Goal: Transaction & Acquisition: Purchase product/service

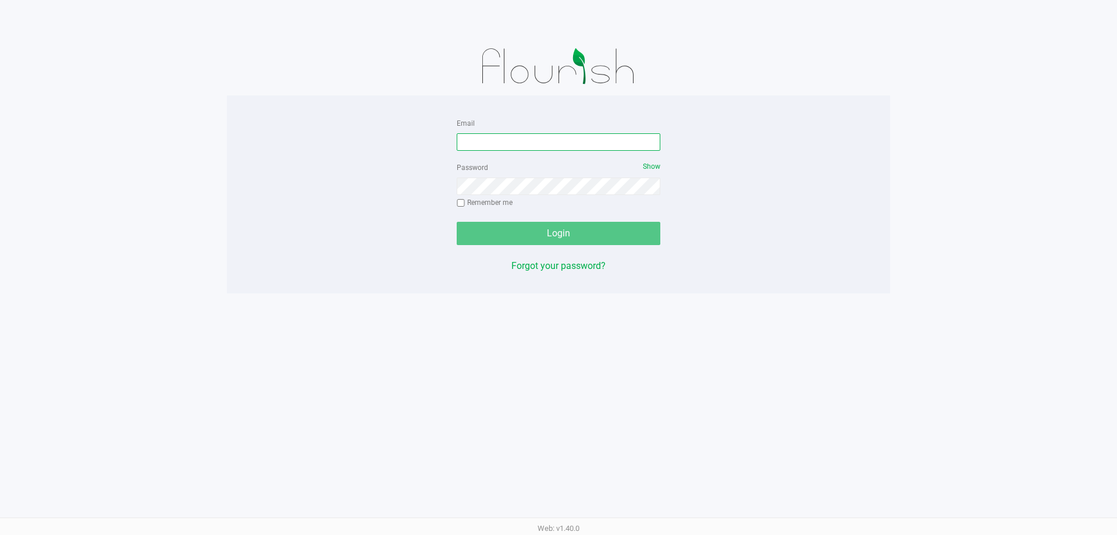
click at [566, 142] on input "Email" at bounding box center [559, 141] width 204 height 17
type input "[EMAIL_ADDRESS][DOMAIN_NAME]"
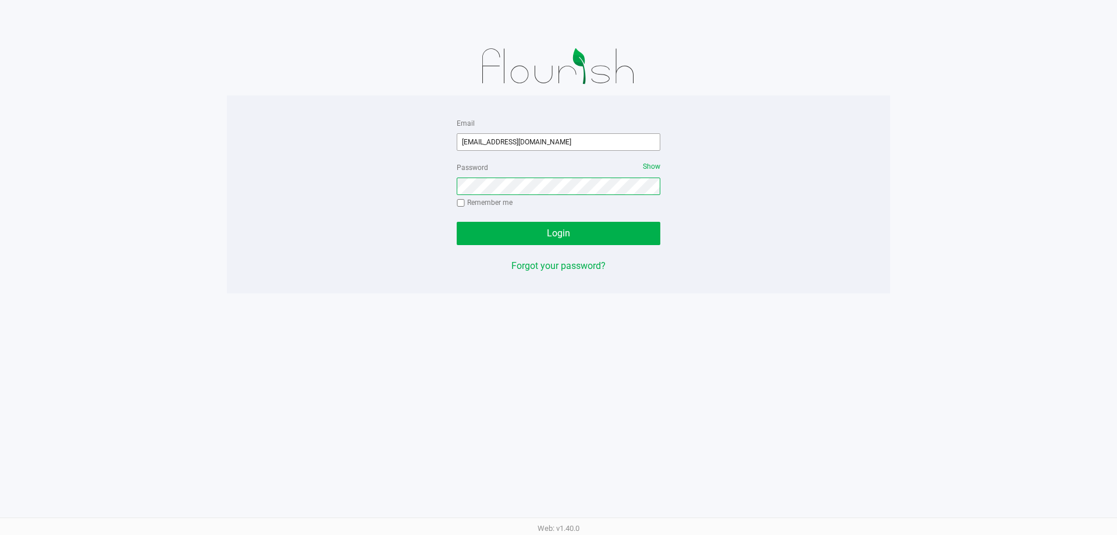
click at [457, 222] on button "Login" at bounding box center [559, 233] width 204 height 23
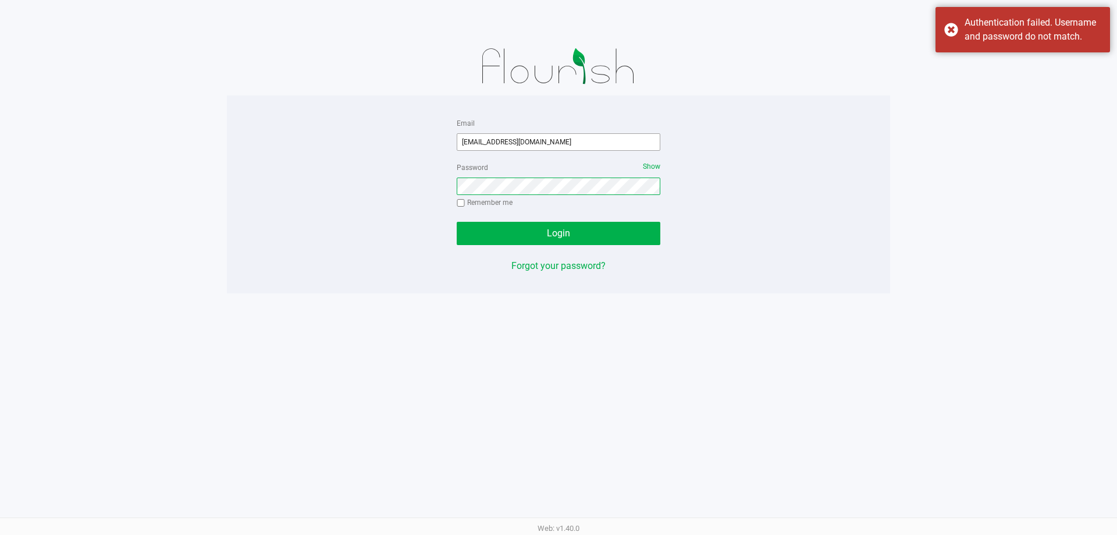
click at [457, 222] on button "Login" at bounding box center [559, 233] width 204 height 23
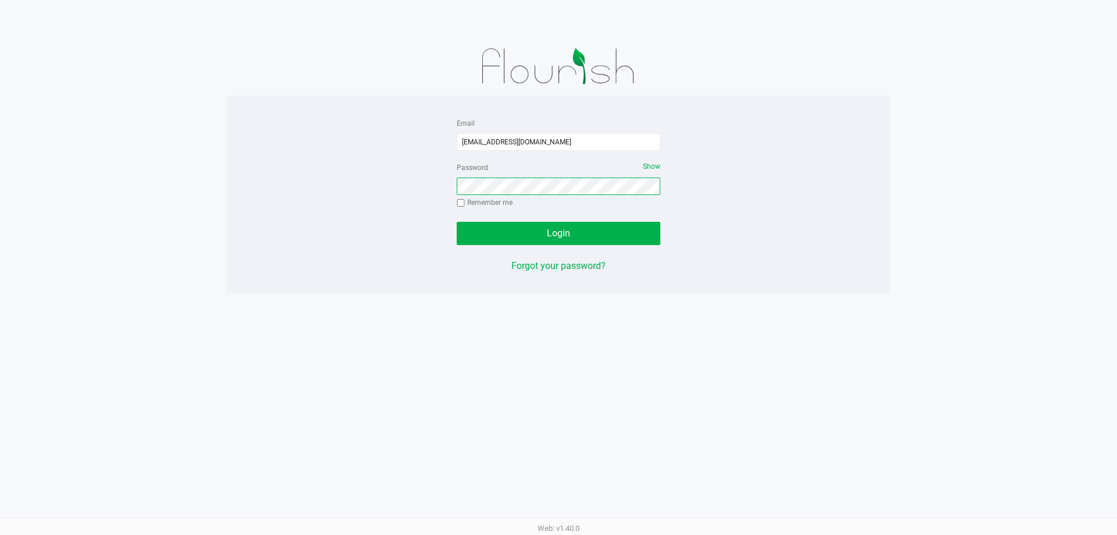
click at [457, 222] on button "Login" at bounding box center [559, 233] width 204 height 23
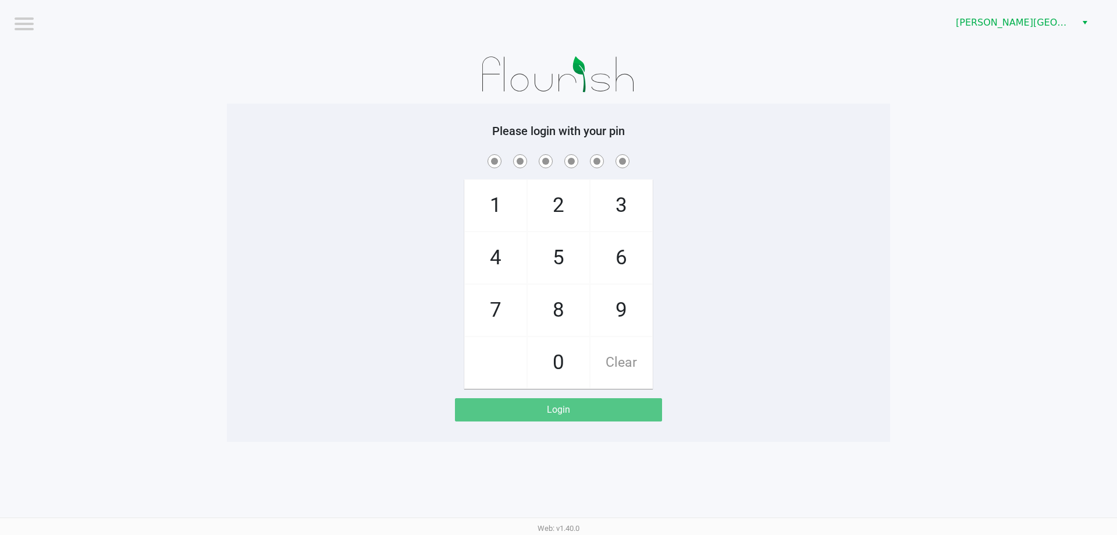
click at [505, 320] on span "7" at bounding box center [496, 310] width 62 height 51
checkbox input "true"
click at [547, 260] on span "5" at bounding box center [559, 257] width 62 height 51
checkbox input "true"
click at [613, 260] on span "6" at bounding box center [622, 257] width 62 height 51
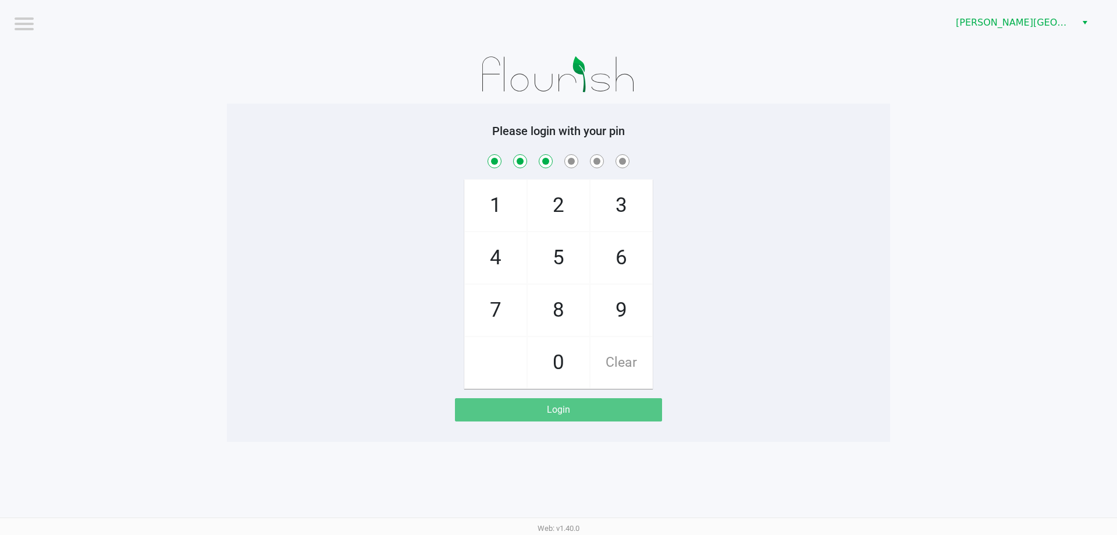
checkbox input "true"
click at [613, 260] on span "6" at bounding box center [622, 257] width 62 height 51
checkbox input "true"
click at [506, 254] on span "4" at bounding box center [496, 257] width 62 height 51
checkbox input "true"
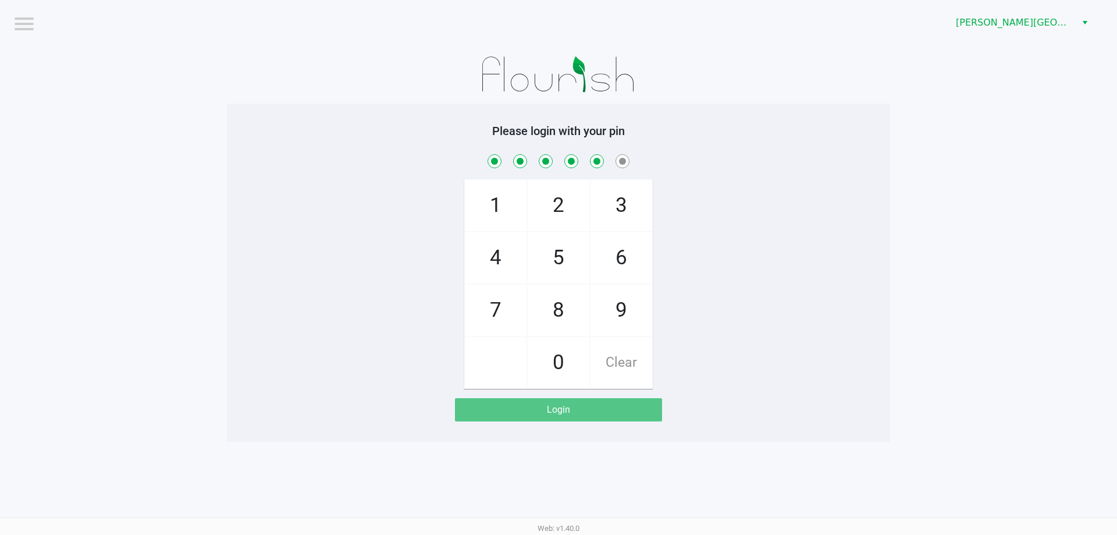
click at [620, 196] on span "3" at bounding box center [622, 205] width 62 height 51
checkbox input "true"
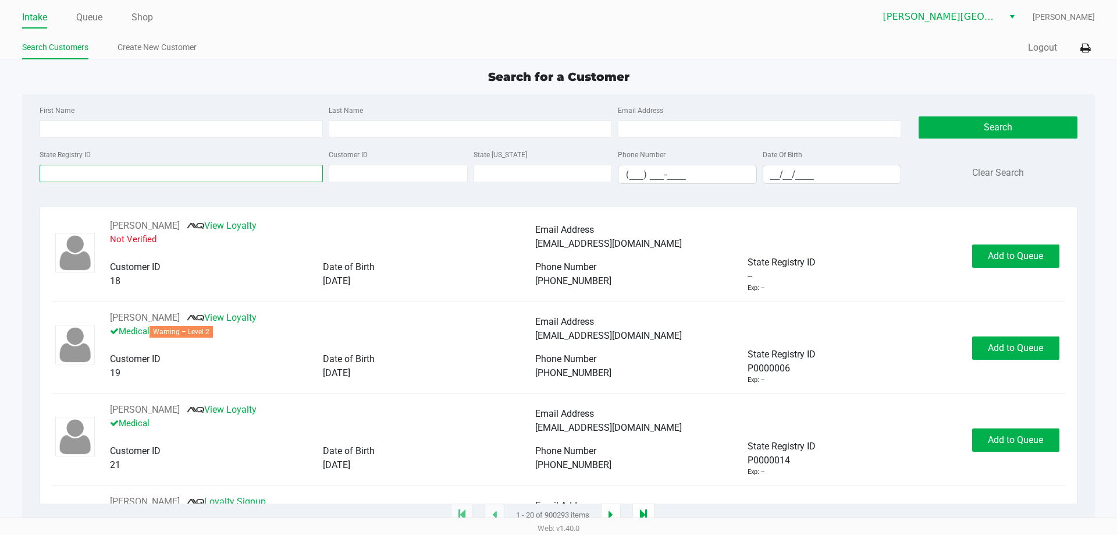
click at [170, 173] on input "State Registry ID" at bounding box center [181, 173] width 283 height 17
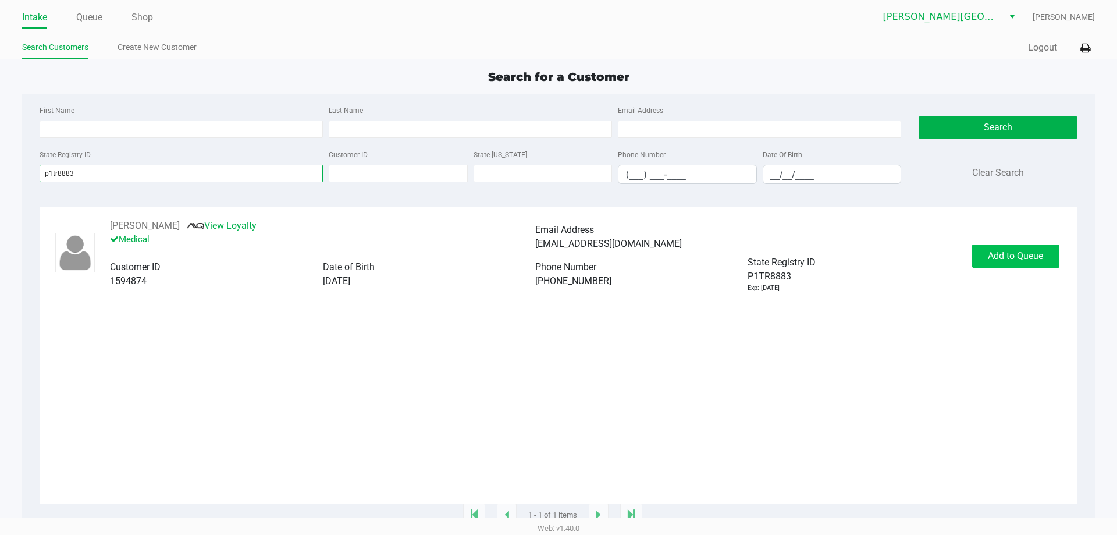
type input "p1tr8883"
click at [993, 259] on span "Add to Queue" at bounding box center [1015, 255] width 55 height 11
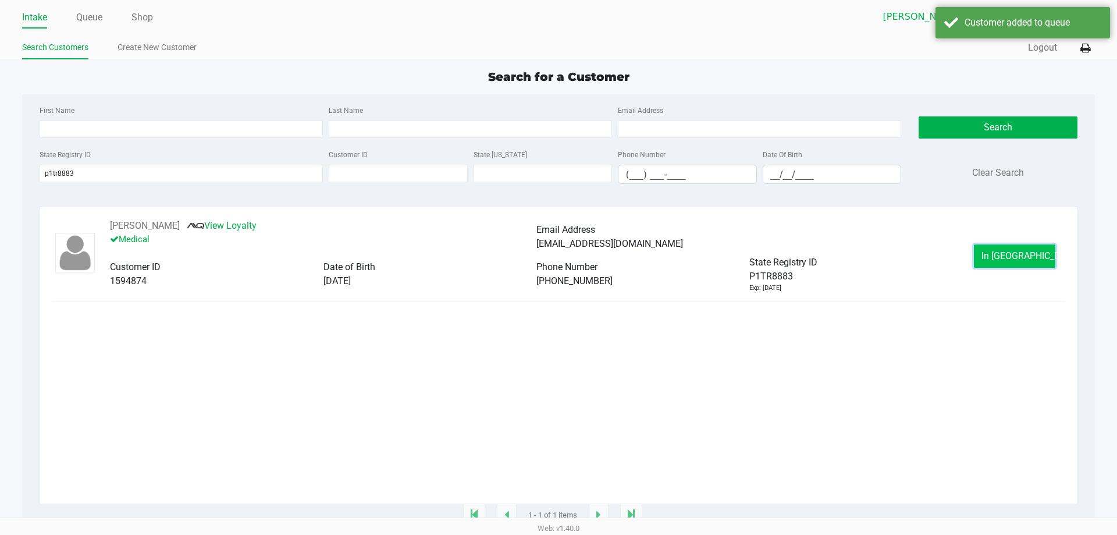
click at [1007, 250] on button "In [GEOGRAPHIC_DATA]" at bounding box center [1014, 255] width 81 height 23
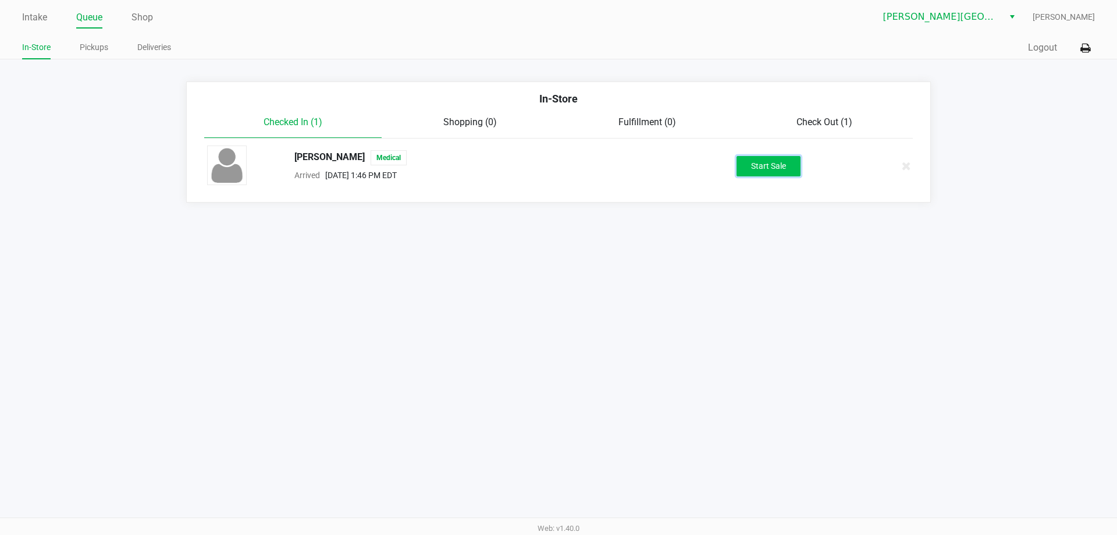
click at [767, 176] on button "Start Sale" at bounding box center [769, 166] width 64 height 20
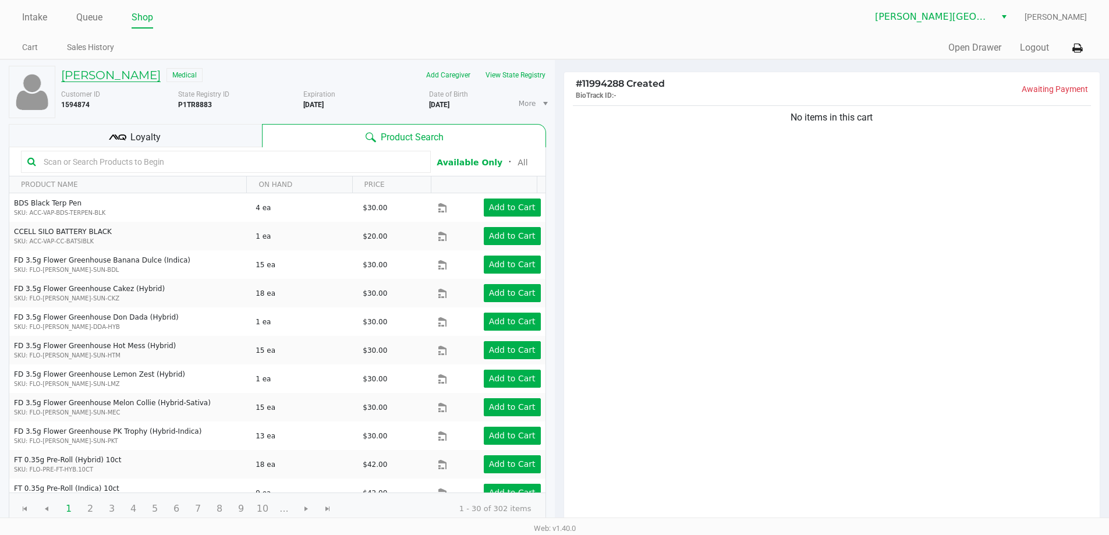
click at [141, 71] on h5 "[PERSON_NAME]" at bounding box center [111, 75] width 100 height 14
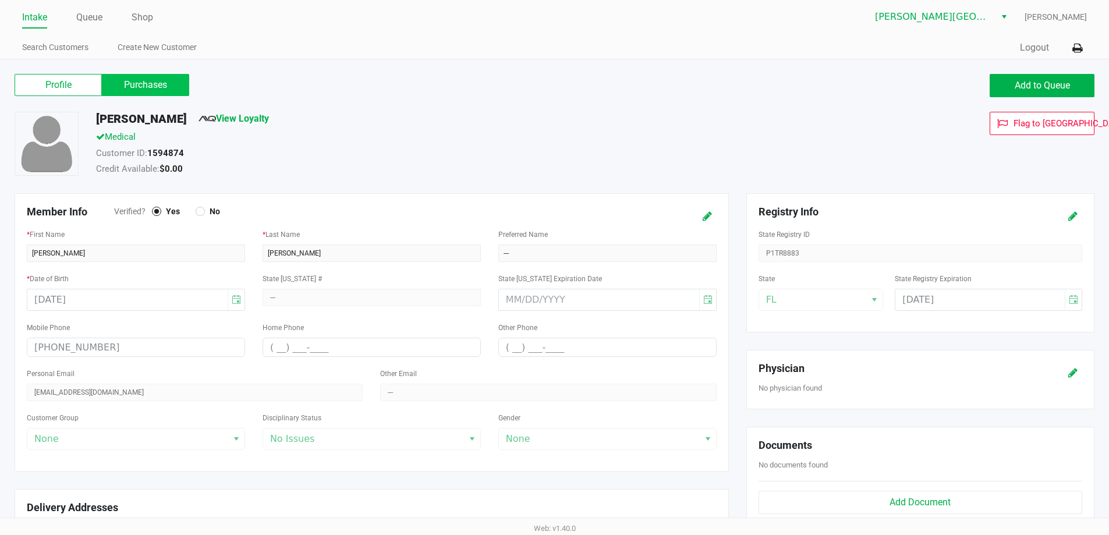
click at [150, 88] on label "Purchases" at bounding box center [145, 85] width 87 height 22
click at [0, 0] on 1 "Purchases" at bounding box center [0, 0] width 0 height 0
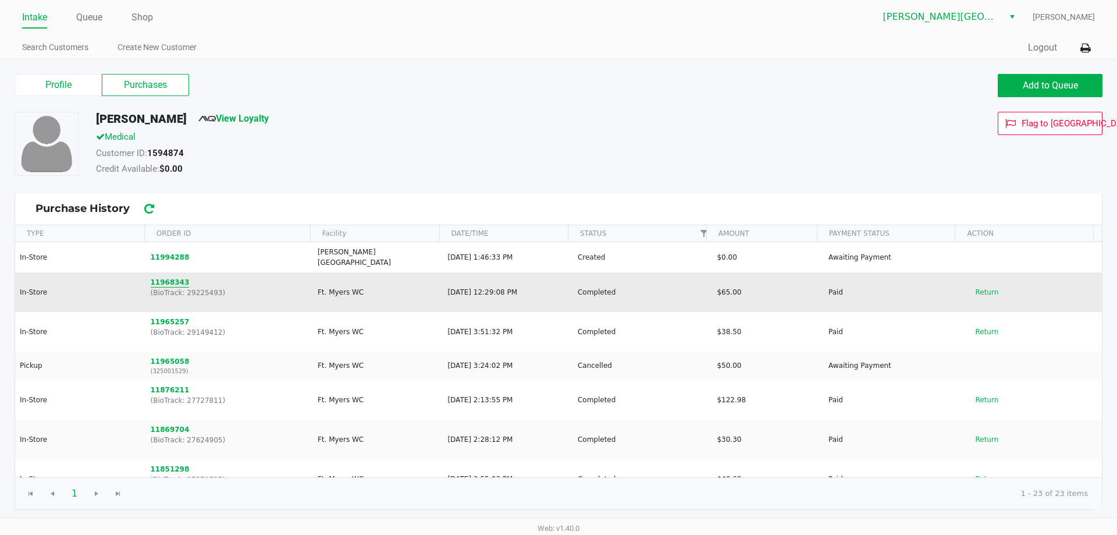
click at [161, 277] on button "11968343" at bounding box center [170, 282] width 39 height 10
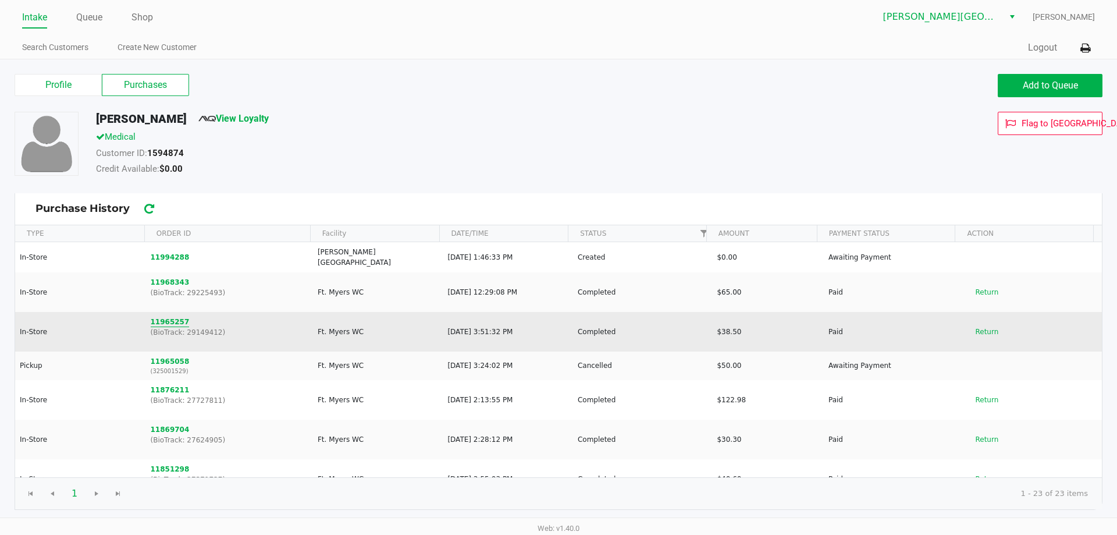
click at [161, 317] on button "11965257" at bounding box center [170, 322] width 39 height 10
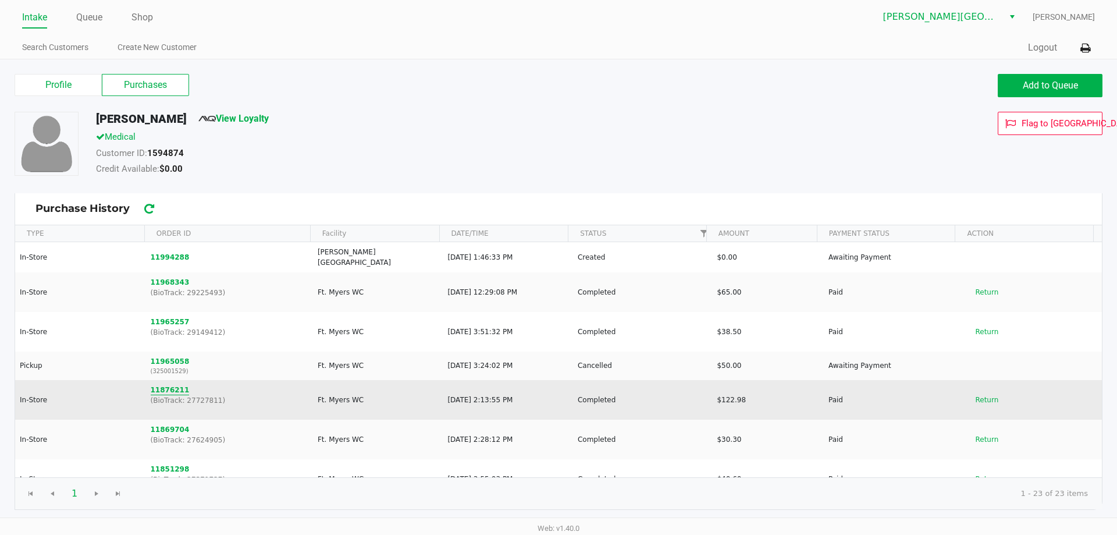
click at [160, 385] on button "11876211" at bounding box center [170, 390] width 39 height 10
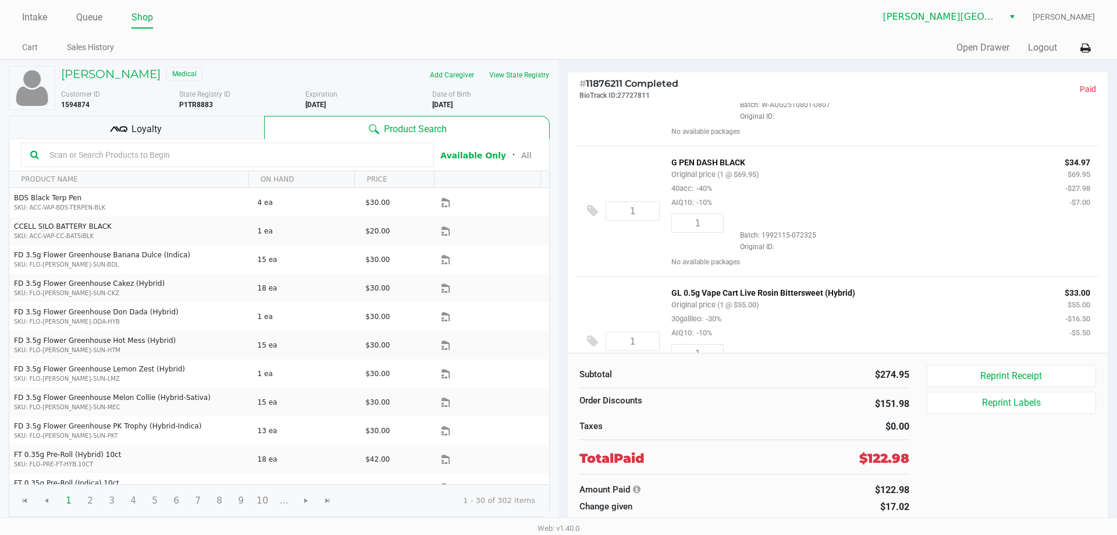
scroll to position [233, 0]
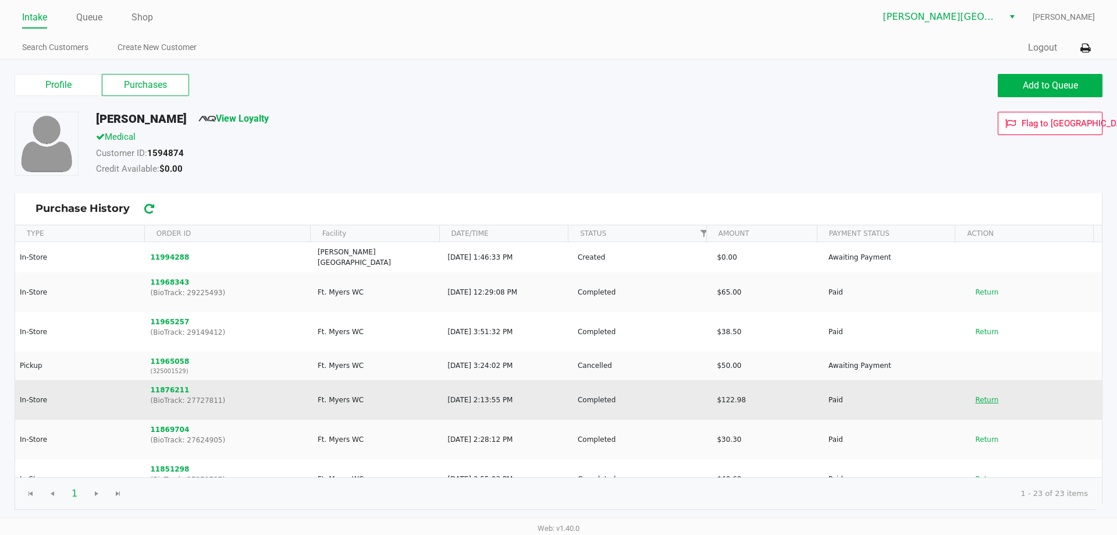
click at [971, 390] on button "Return" at bounding box center [987, 399] width 38 height 19
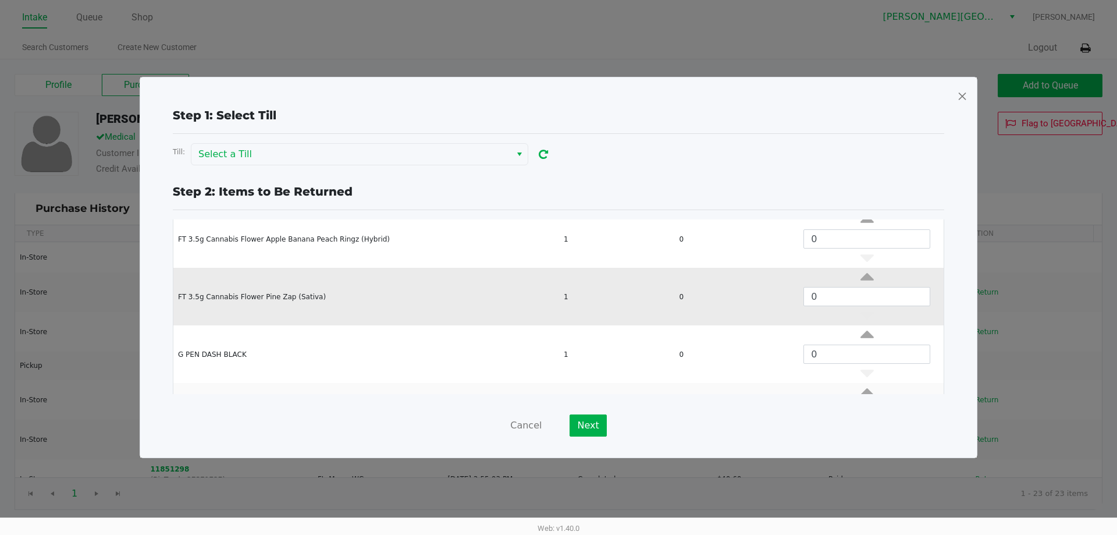
scroll to position [116, 0]
click at [732, 300] on tr "G PEN DASH BLACK 1 0 0" at bounding box center [558, 296] width 770 height 58
drag, startPoint x: 828, startPoint y: 301, endPoint x: 768, endPoint y: 293, distance: 59.8
click at [768, 293] on tr "G PEN DASH BLACK 1 0 0" at bounding box center [558, 296] width 770 height 58
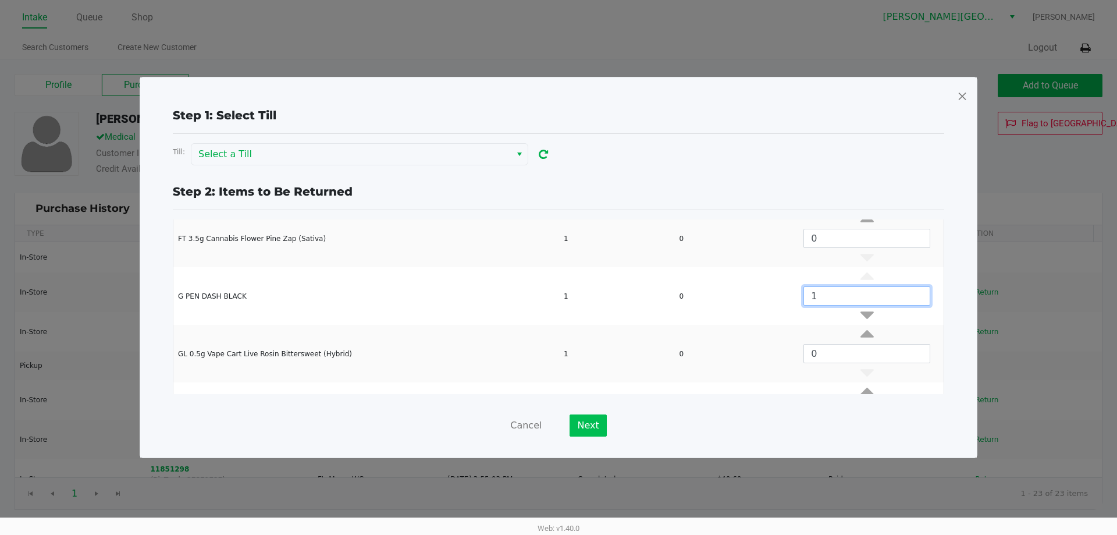
type input "1"
click at [592, 422] on button "Next" at bounding box center [588, 425] width 37 height 22
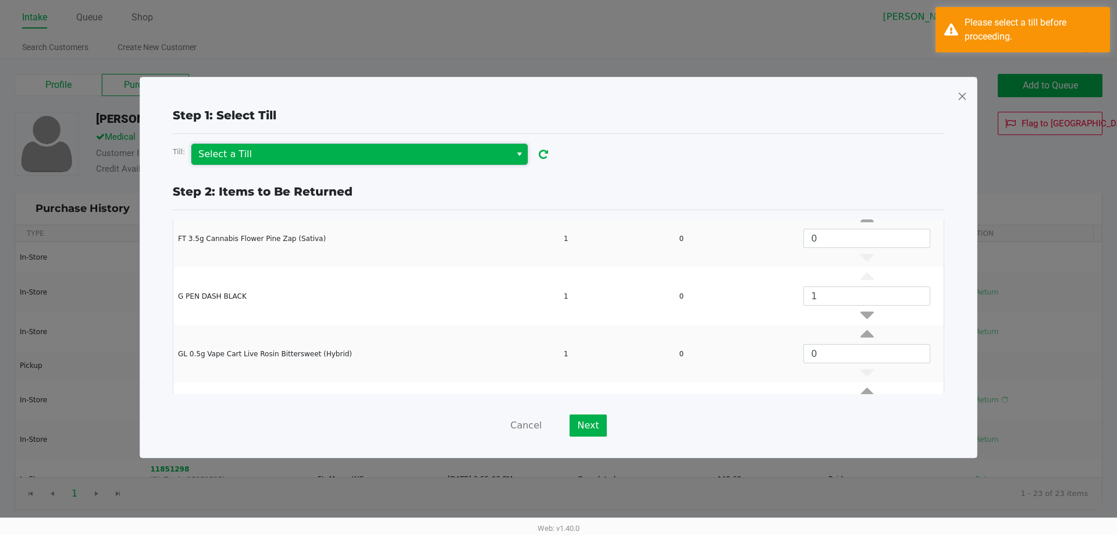
click at [401, 153] on span "Select a Till" at bounding box center [351, 154] width 306 height 14
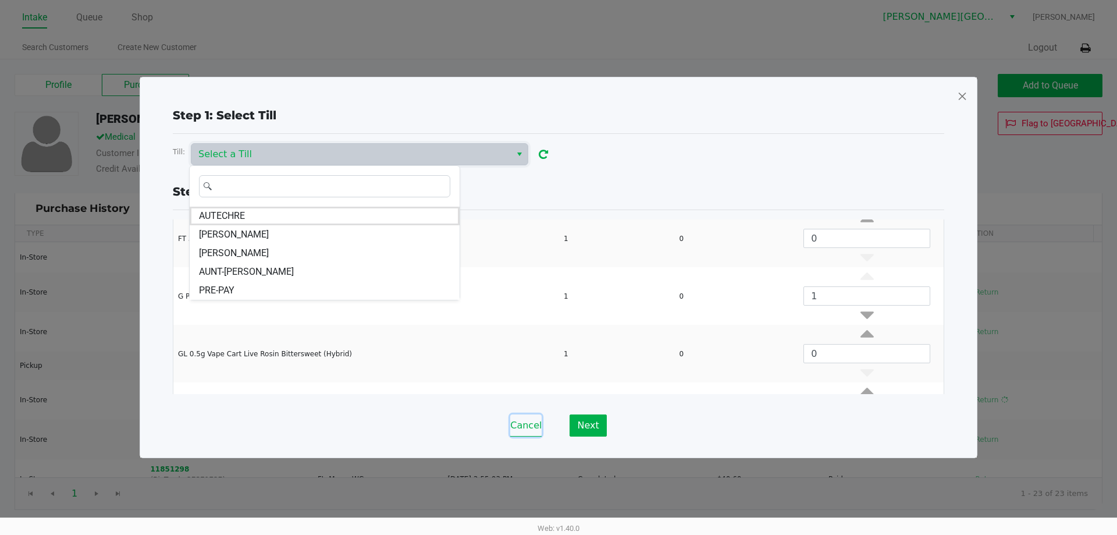
click at [520, 429] on button "Cancel" at bounding box center [525, 425] width 31 height 22
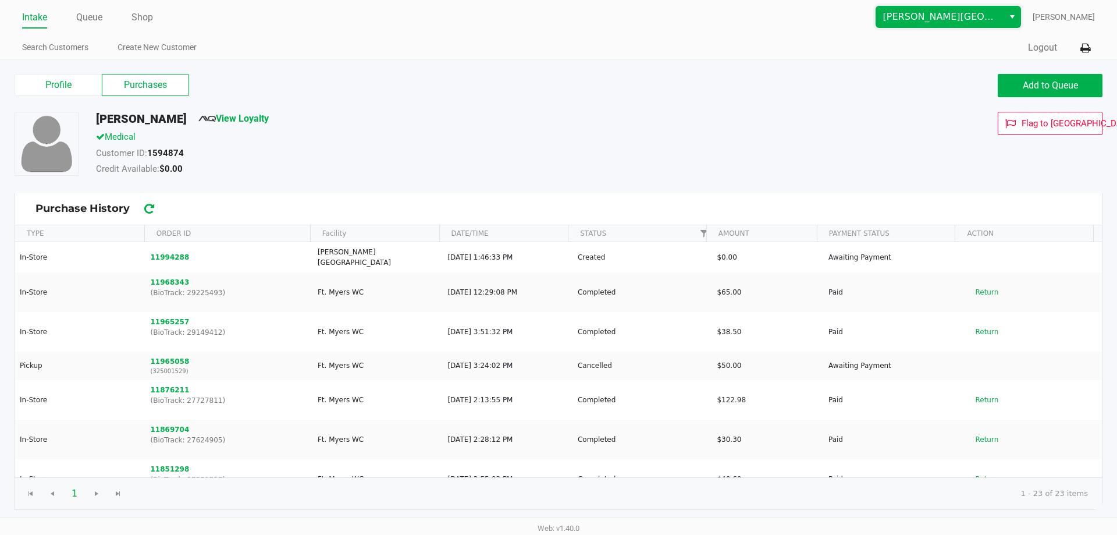
click at [920, 16] on span "[PERSON_NAME][GEOGRAPHIC_DATA]" at bounding box center [939, 17] width 113 height 14
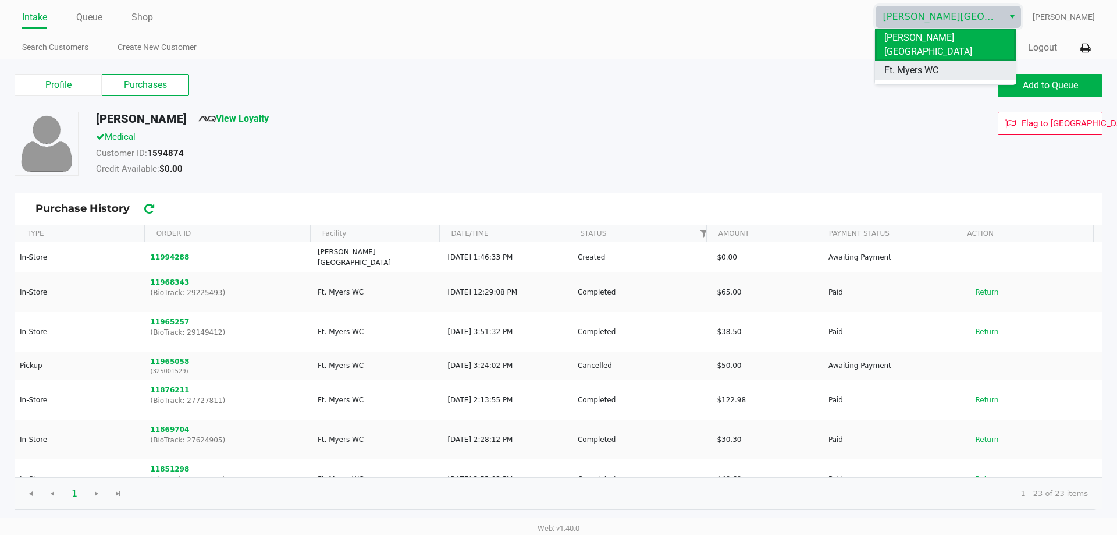
click at [924, 63] on span "Ft. Myers WC" at bounding box center [912, 70] width 54 height 14
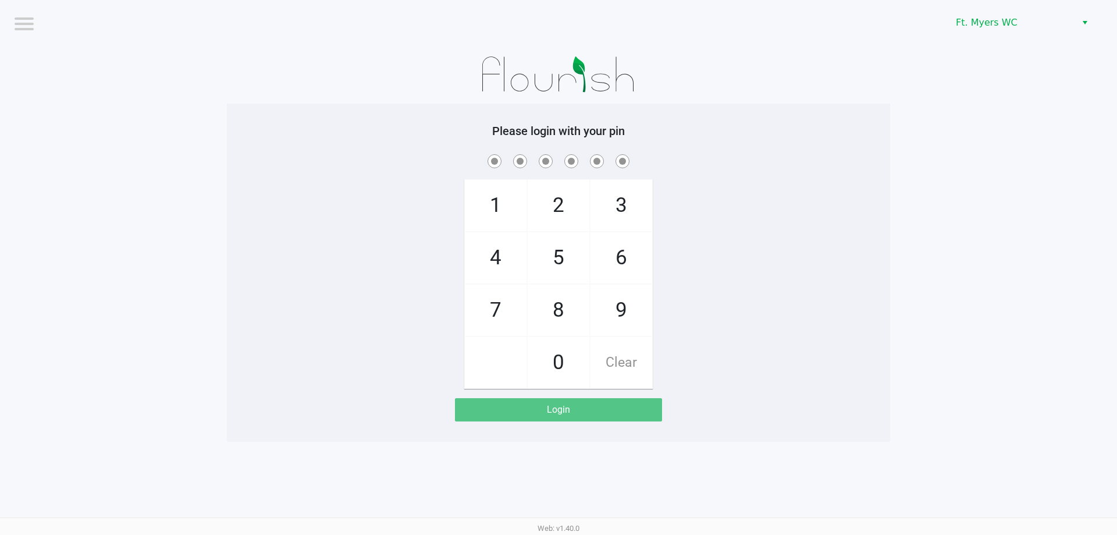
click at [489, 318] on span "7" at bounding box center [496, 310] width 62 height 51
checkbox input "true"
click at [571, 265] on span "5" at bounding box center [559, 257] width 62 height 51
checkbox input "true"
click at [614, 263] on span "6" at bounding box center [622, 257] width 62 height 51
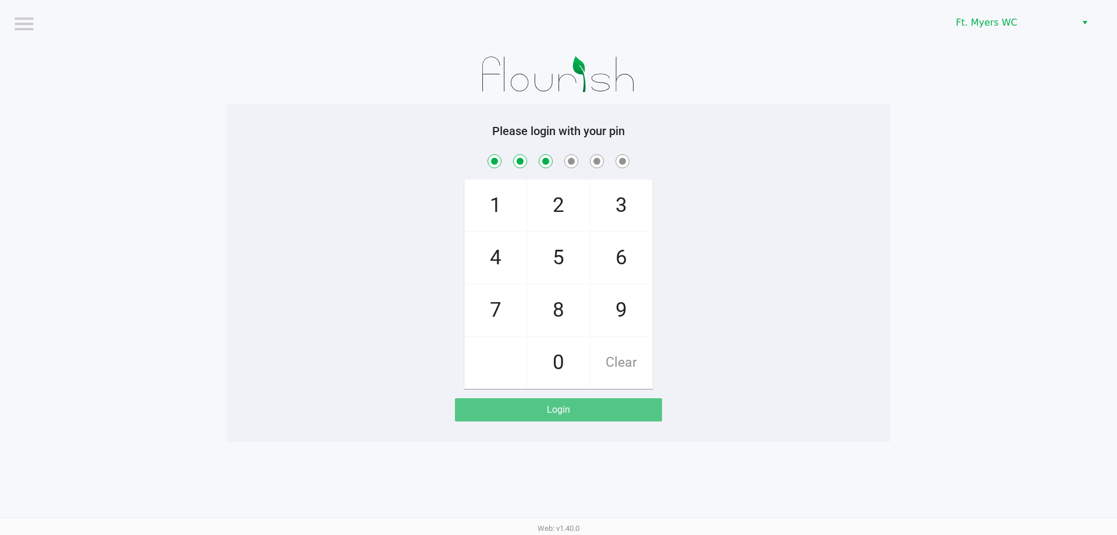
checkbox input "true"
drag, startPoint x: 614, startPoint y: 263, endPoint x: 573, endPoint y: 254, distance: 42.4
click at [615, 263] on span "6" at bounding box center [622, 257] width 62 height 51
checkbox input "true"
drag, startPoint x: 500, startPoint y: 260, endPoint x: 594, endPoint y: 220, distance: 101.9
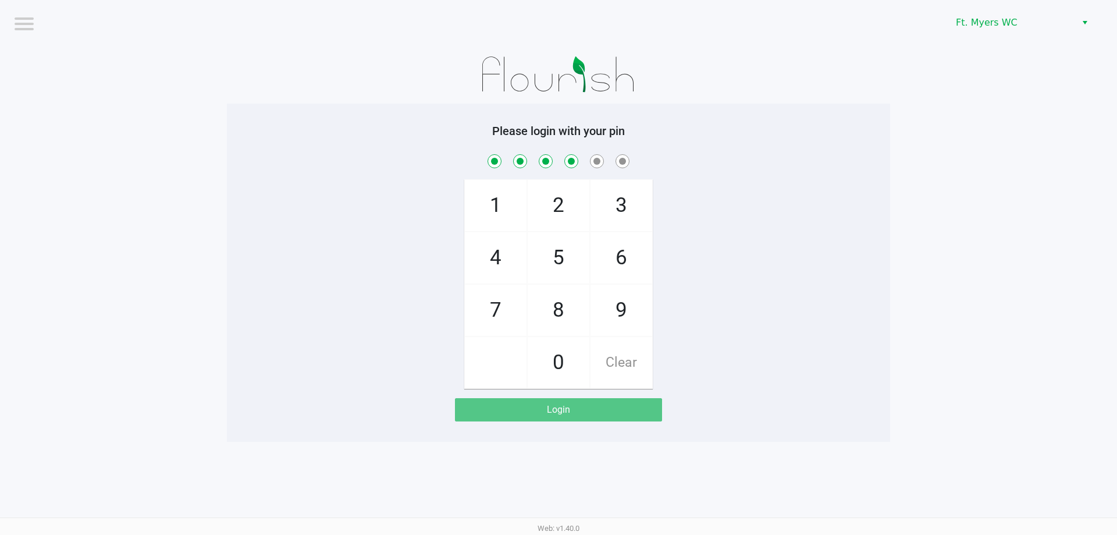
click at [503, 261] on span "4" at bounding box center [496, 257] width 62 height 51
checkbox input "true"
click at [609, 211] on span "3" at bounding box center [622, 205] width 62 height 51
checkbox input "true"
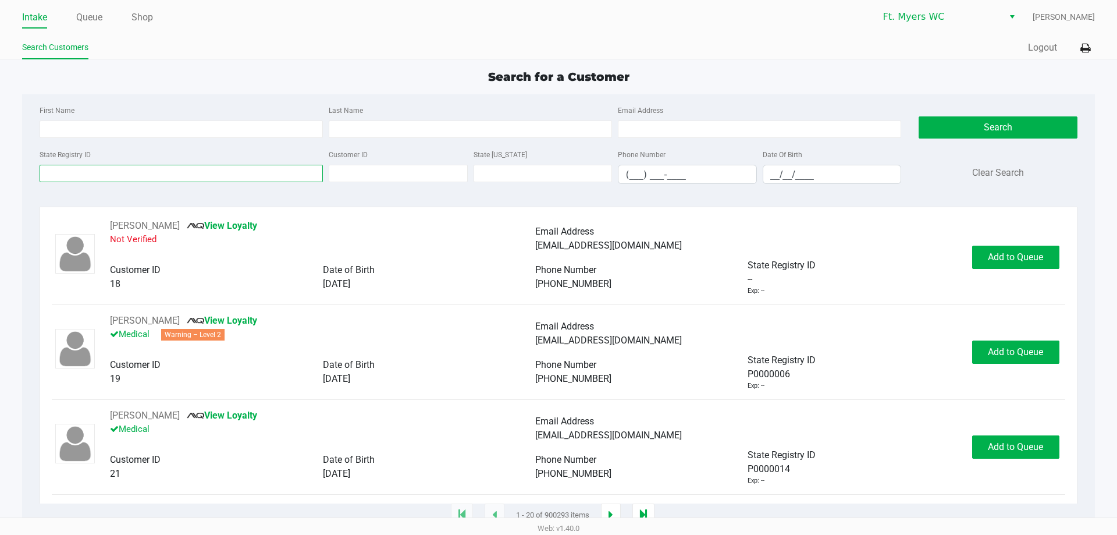
click at [108, 168] on input "State Registry ID" at bounding box center [181, 173] width 283 height 17
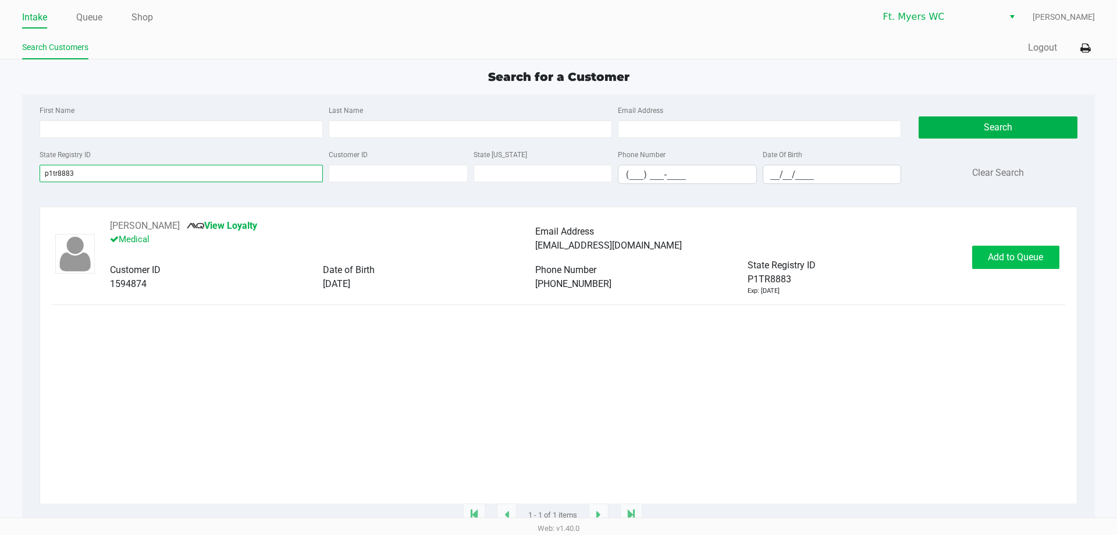
type input "p1tr8883"
click at [1035, 265] on button "Add to Queue" at bounding box center [1015, 257] width 87 height 23
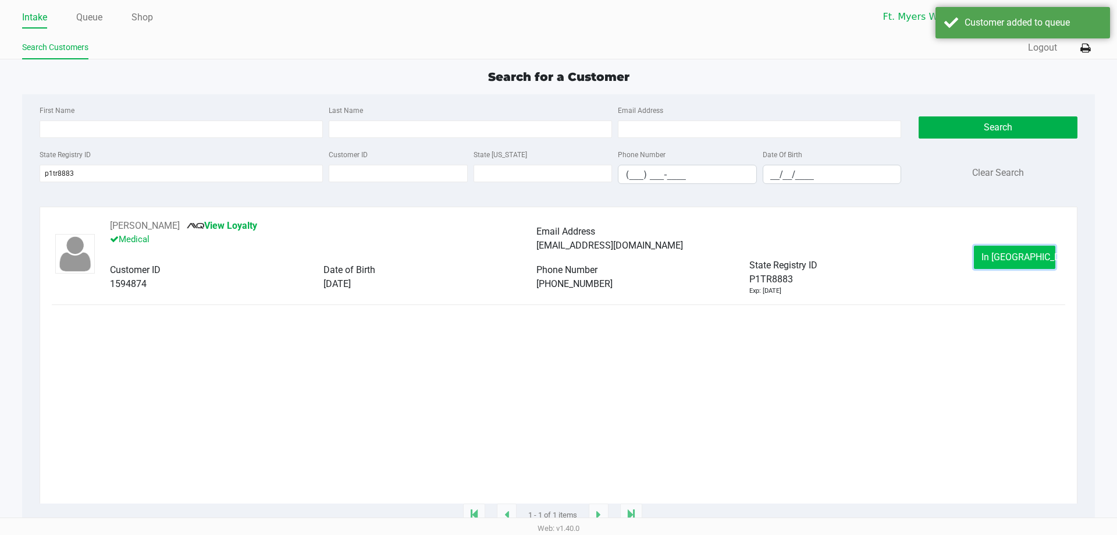
click at [1007, 260] on span "In [GEOGRAPHIC_DATA]" at bounding box center [1031, 256] width 98 height 11
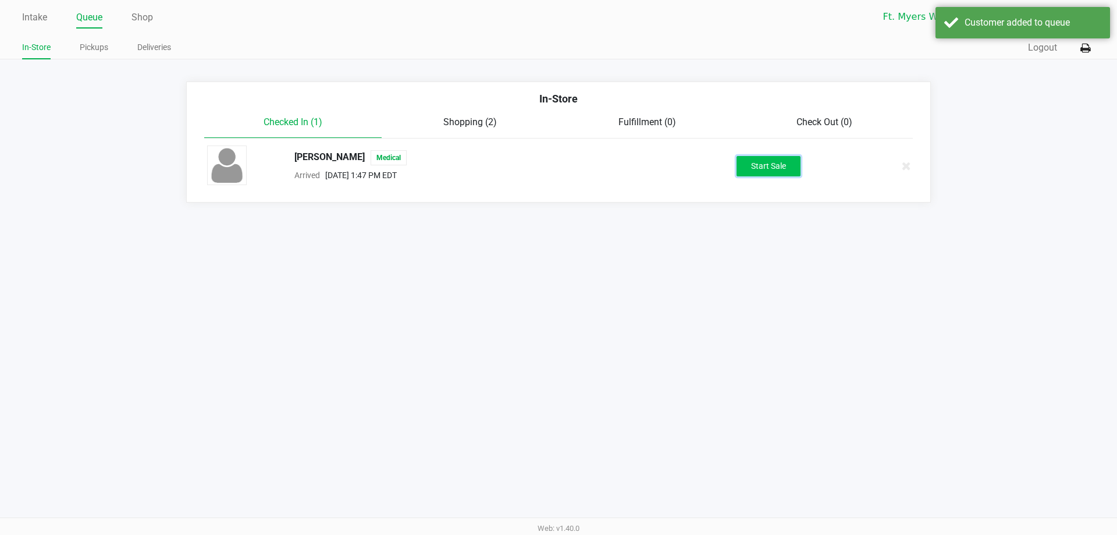
click at [782, 165] on button "Start Sale" at bounding box center [769, 166] width 64 height 20
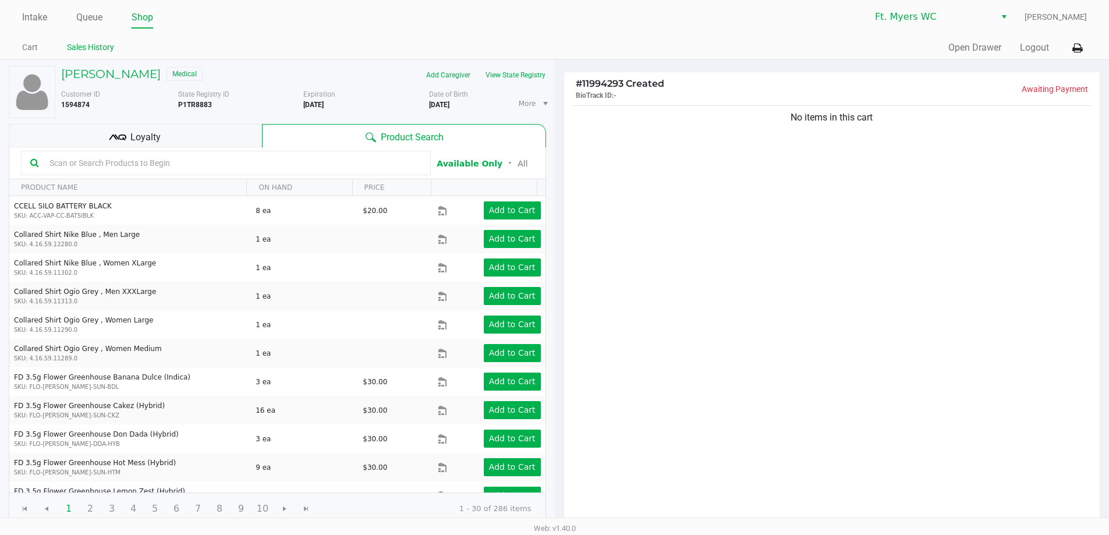
click at [81, 49] on link "Sales History" at bounding box center [90, 47] width 47 height 15
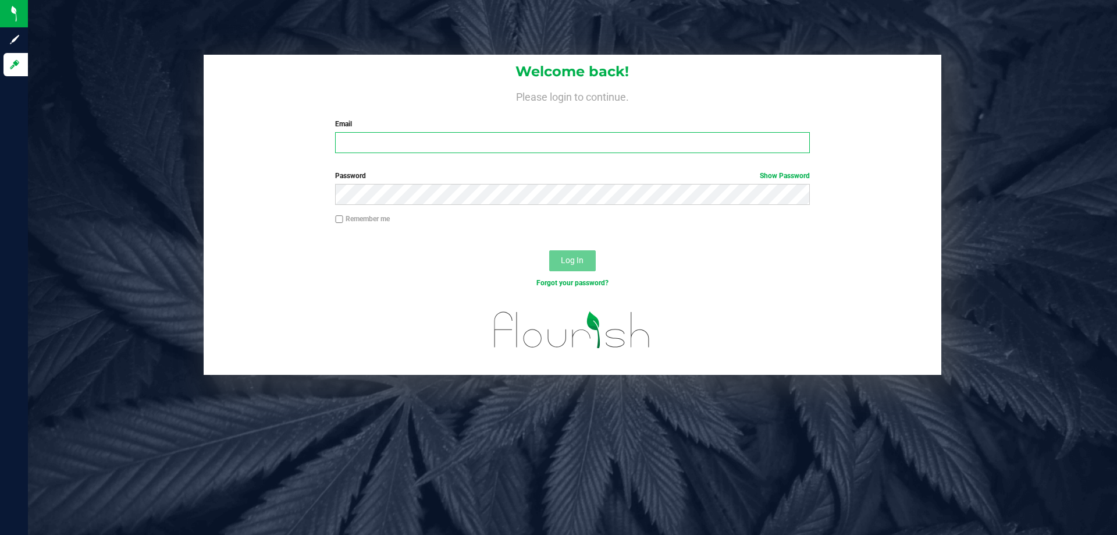
click at [418, 148] on input "Email" at bounding box center [572, 142] width 474 height 21
type input "[EMAIL_ADDRESS][DOMAIN_NAME]"
click at [549, 250] on button "Log In" at bounding box center [572, 260] width 47 height 21
